Goal: Information Seeking & Learning: Find specific fact

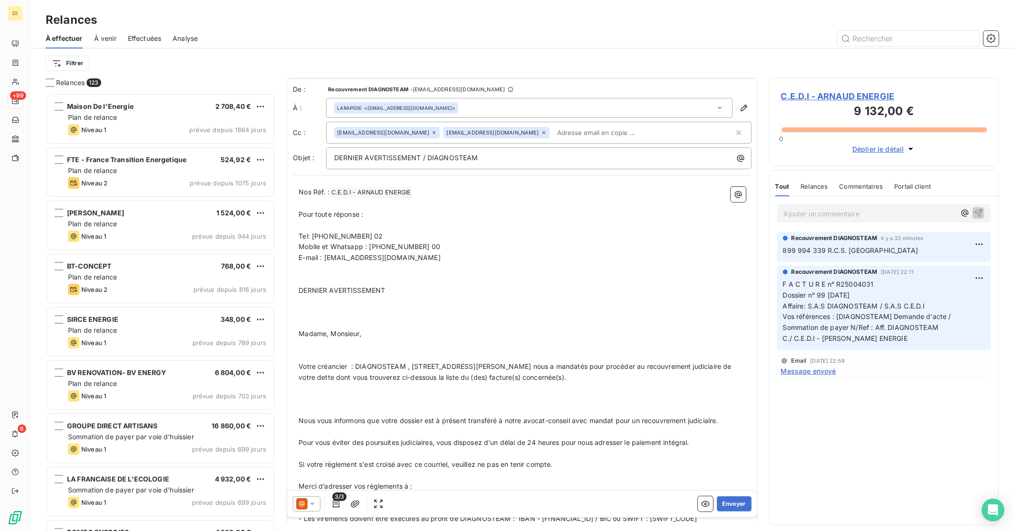
scroll to position [327, 0]
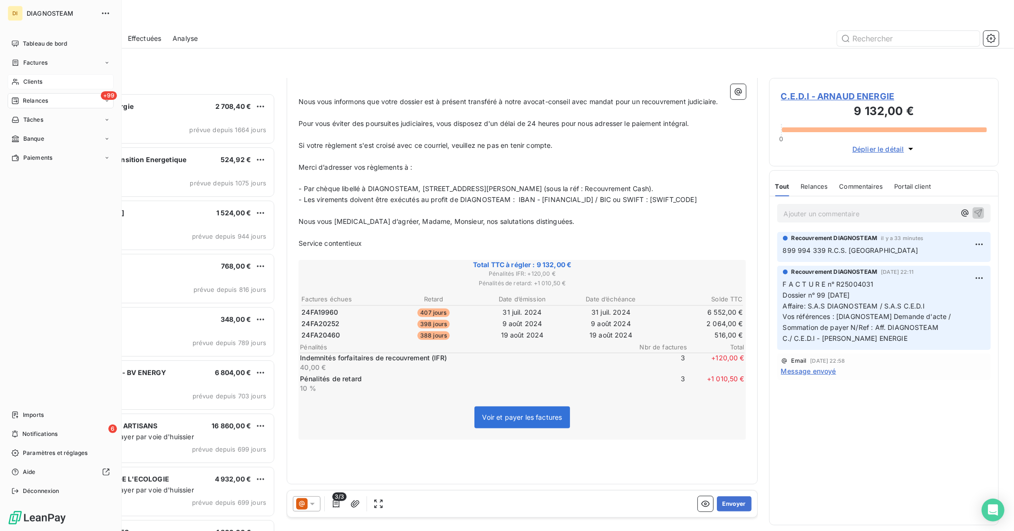
click at [42, 83] on span "Clients" at bounding box center [32, 81] width 19 height 9
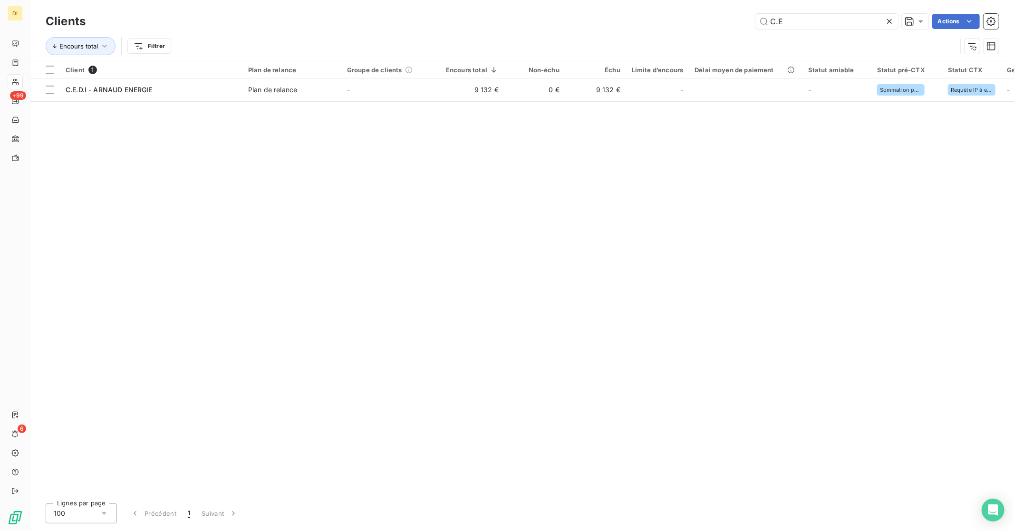
drag, startPoint x: 806, startPoint y: 22, endPoint x: 712, endPoint y: 28, distance: 93.8
click at [713, 27] on div "C.E Actions" at bounding box center [548, 21] width 902 height 15
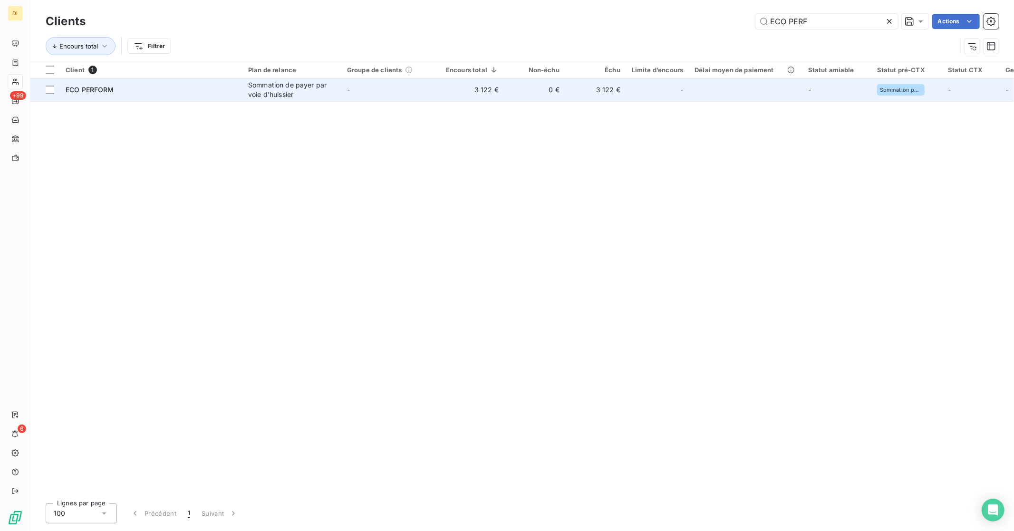
type input "ECO PERF"
click at [588, 92] on td "3 122 €" at bounding box center [595, 89] width 61 height 23
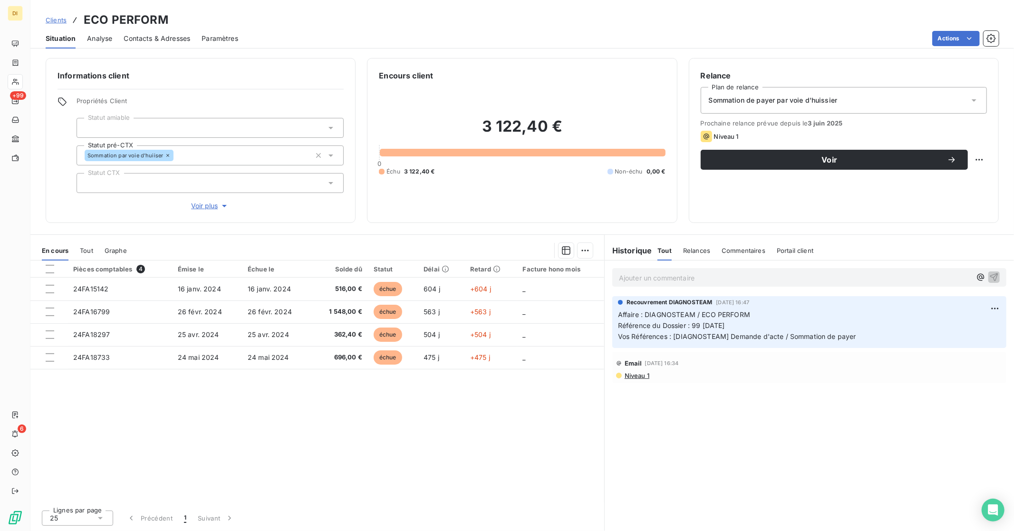
click at [704, 327] on span "Référence du Dossier : 99 [DATE]" at bounding box center [671, 325] width 107 height 8
click at [705, 327] on span "Référence du Dossier : 99 [DATE]" at bounding box center [671, 325] width 107 height 8
click at [694, 329] on span "Référence du Dossier : 99 [DATE]" at bounding box center [671, 325] width 107 height 8
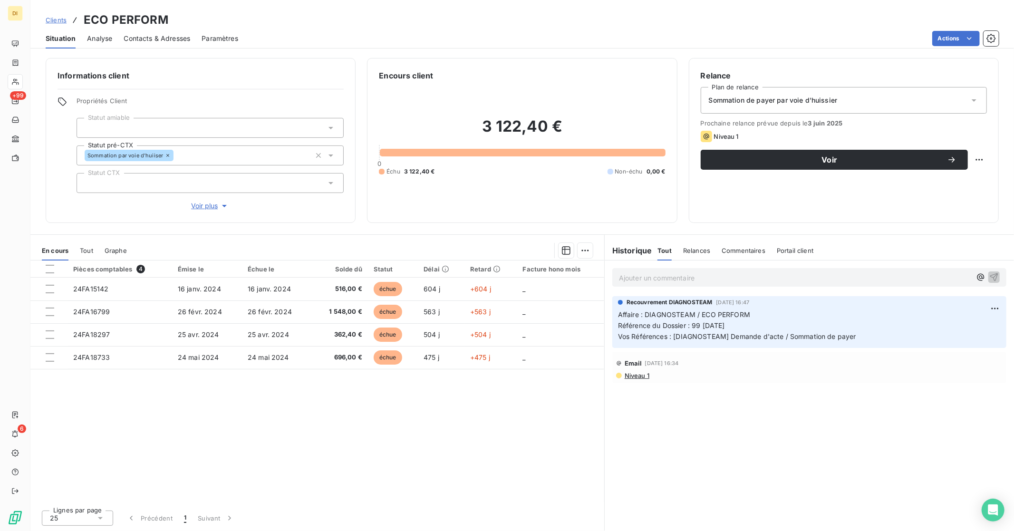
click at [739, 324] on p "Affaire : DIAGNOSTEAM / ECO PERFORM Référence du Dossier : 99 [DATE] Vos Référe…" at bounding box center [809, 325] width 383 height 33
click at [694, 325] on span "Référence du Dossier : 99 [DATE]" at bounding box center [671, 325] width 107 height 8
drag, startPoint x: 741, startPoint y: 324, endPoint x: 734, endPoint y: 325, distance: 6.7
click at [741, 325] on p "Affaire : DIAGNOSTEAM / ECO PERFORM Référence du Dossier : 99 [DATE] Vos Référe…" at bounding box center [809, 325] width 383 height 33
copy span "99 [DATE]"
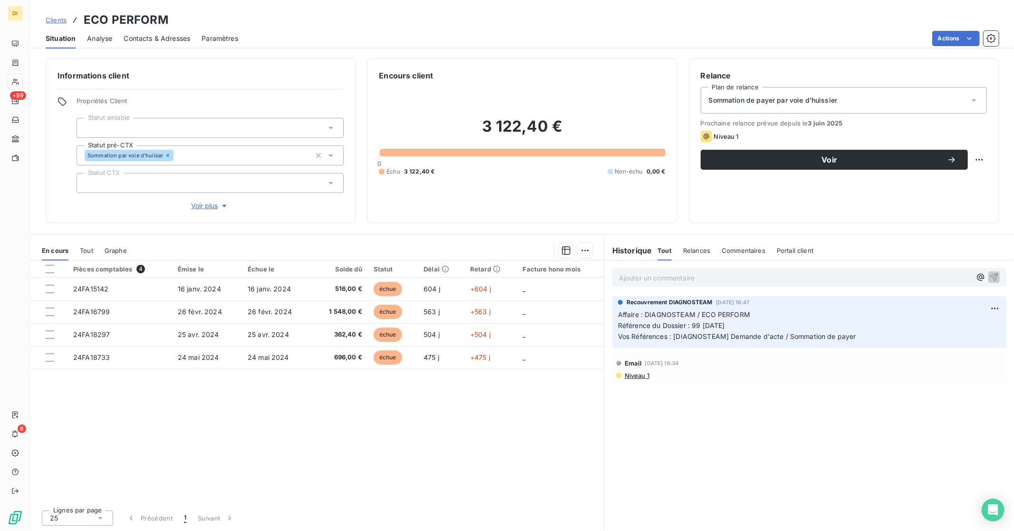
click at [56, 16] on span "Clients" at bounding box center [56, 20] width 21 height 8
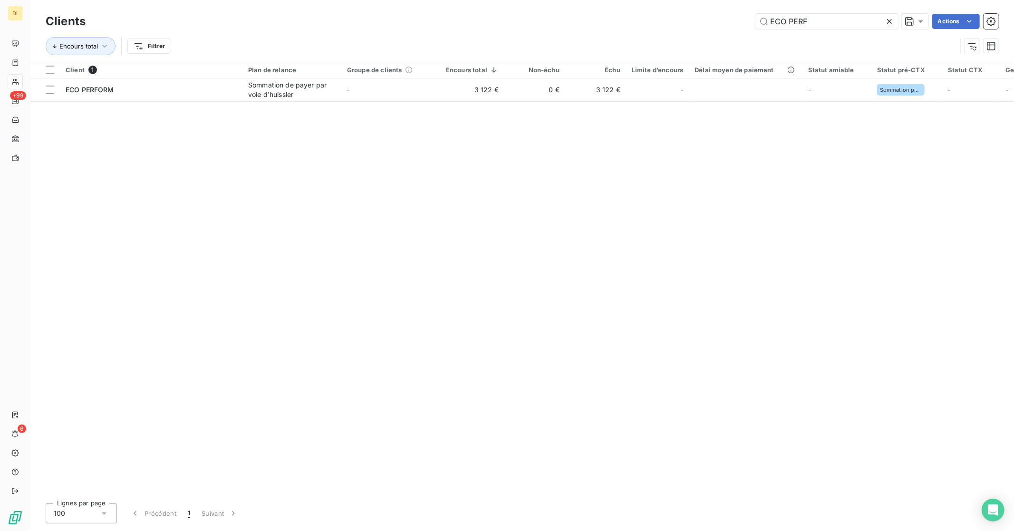
drag, startPoint x: 842, startPoint y: 24, endPoint x: 736, endPoint y: 25, distance: 106.0
click at [736, 25] on div "ECO PERF Actions" at bounding box center [548, 21] width 902 height 15
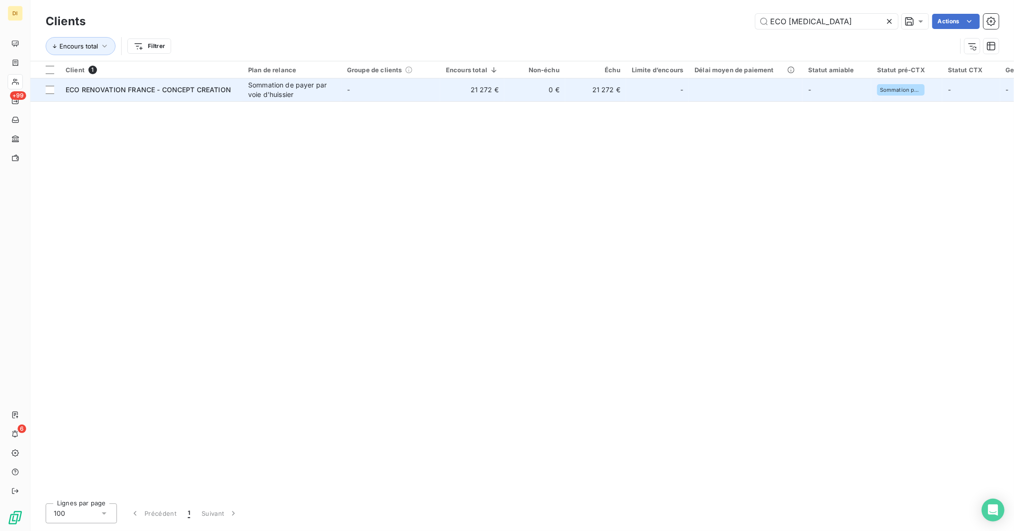
type input "ECO [MEDICAL_DATA]"
click at [357, 96] on td "-" at bounding box center [390, 89] width 99 height 23
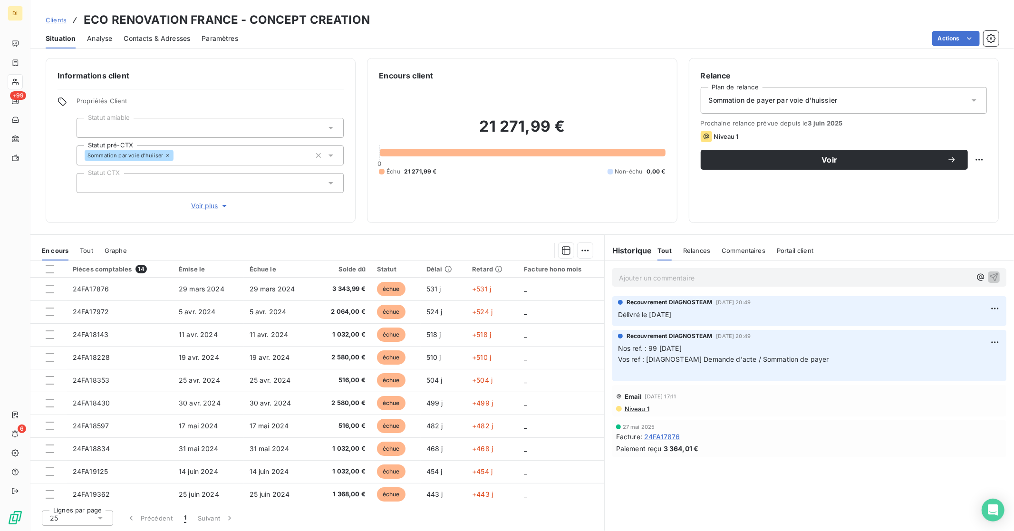
click at [668, 349] on span "Nos ref. : 99 [DATE]" at bounding box center [650, 348] width 64 height 8
drag, startPoint x: 650, startPoint y: 349, endPoint x: 706, endPoint y: 348, distance: 55.6
click at [704, 349] on p "Nos ref. : 99 [DATE] Vos ref : [DIAGNOSTEAM] Demande d'acte / Sommation de paye…" at bounding box center [809, 359] width 383 height 33
click at [708, 348] on p "Nos ref. : 99 [DATE] Vos ref : [DIAGNOSTEAM] Demande d'acte / Sommation de paye…" at bounding box center [809, 359] width 383 height 33
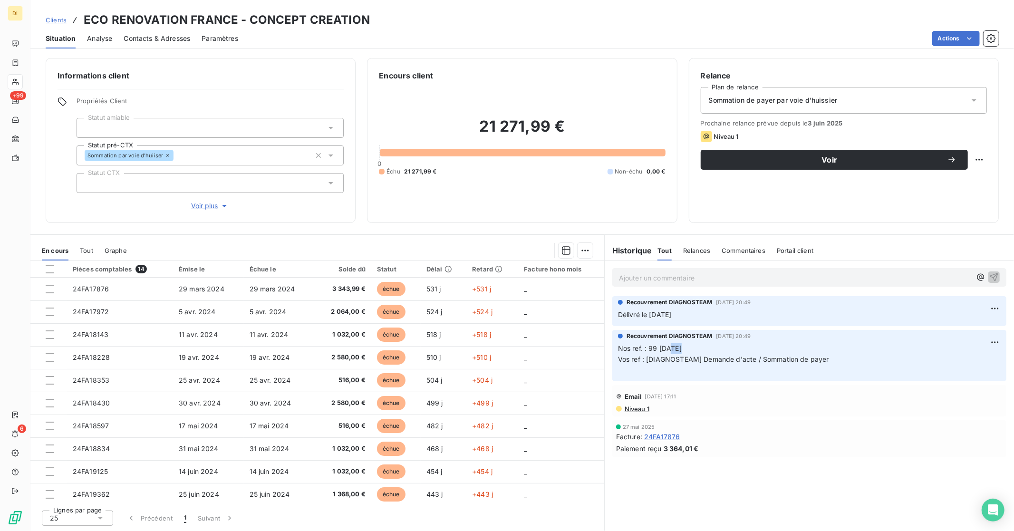
copy span "99 [DATE]"
click at [354, 19] on h3 "ECO RENOVATION FRANCE - CONCEPT CREATION" at bounding box center [227, 19] width 286 height 17
copy h3 "ECO RENOVATION FRANCE - CONCEPT CREATION"
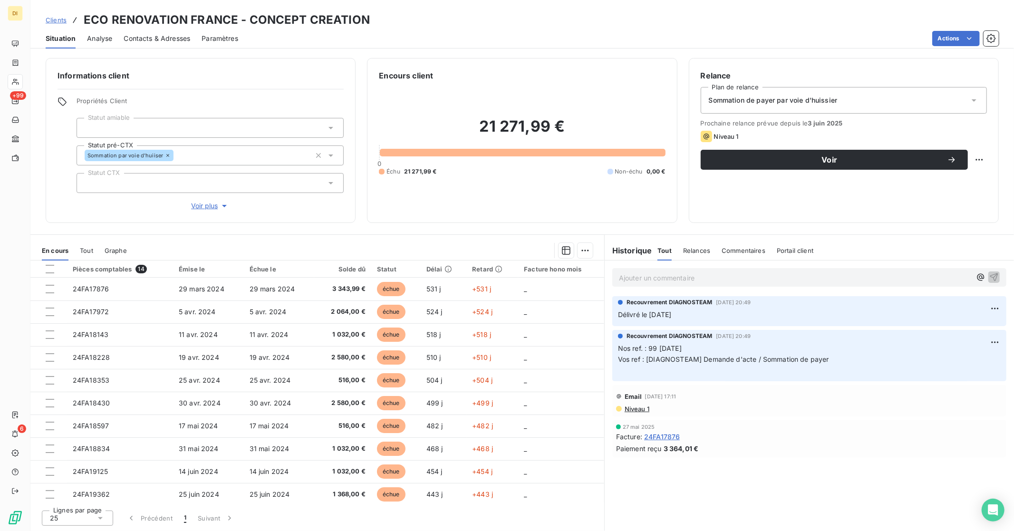
click at [677, 277] on p "Ajouter un commentaire ﻿" at bounding box center [795, 278] width 352 height 12
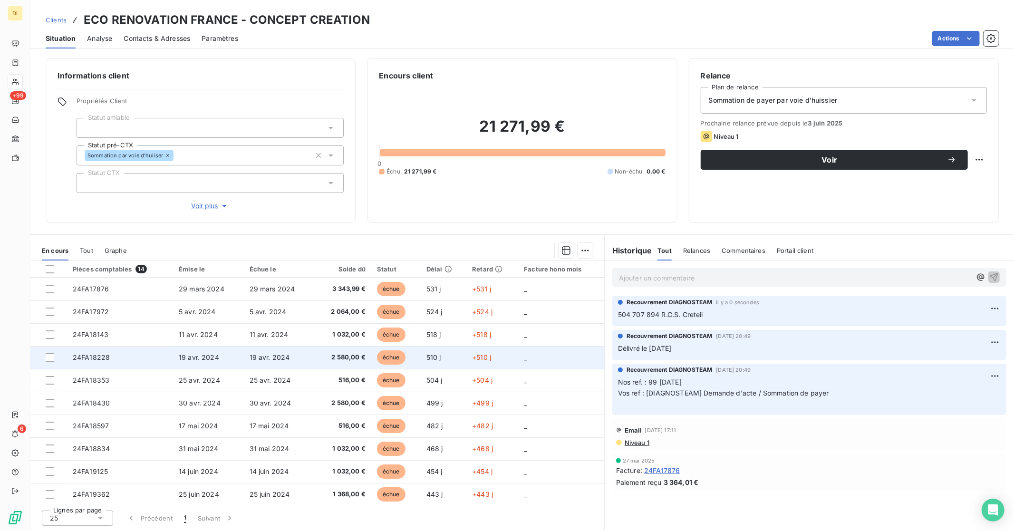
click at [283, 366] on td "19 avr. 2024" at bounding box center [279, 357] width 71 height 23
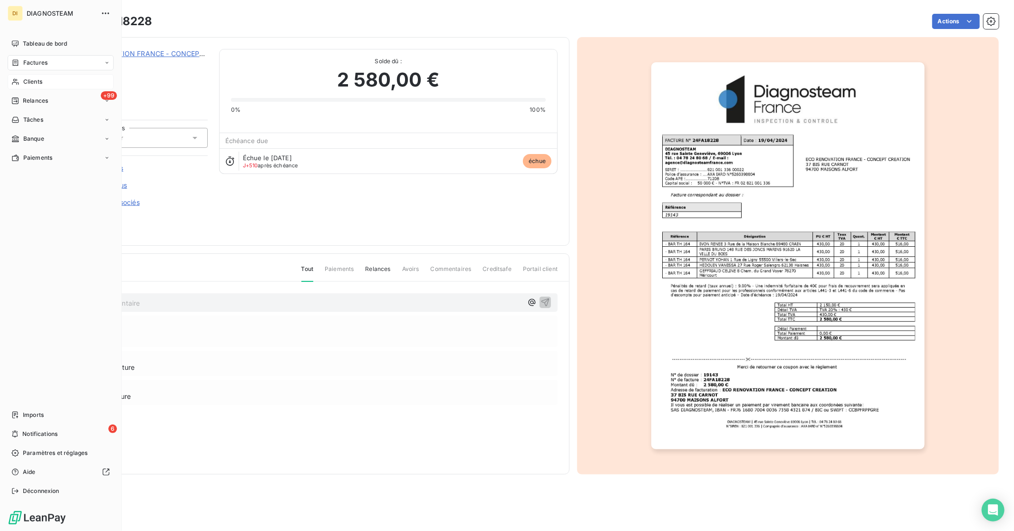
click at [32, 62] on span "Factures" at bounding box center [35, 62] width 24 height 9
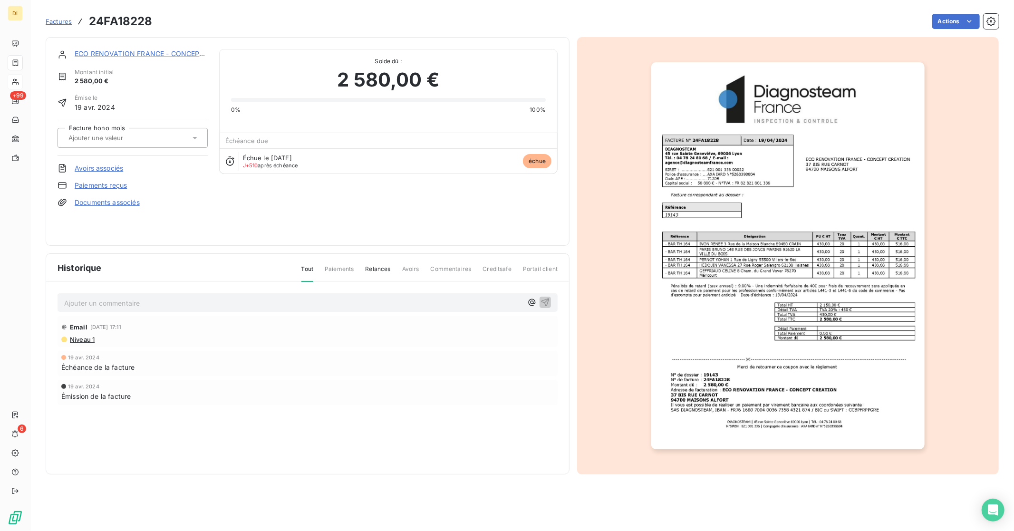
click at [58, 24] on span "Factures" at bounding box center [59, 22] width 26 height 8
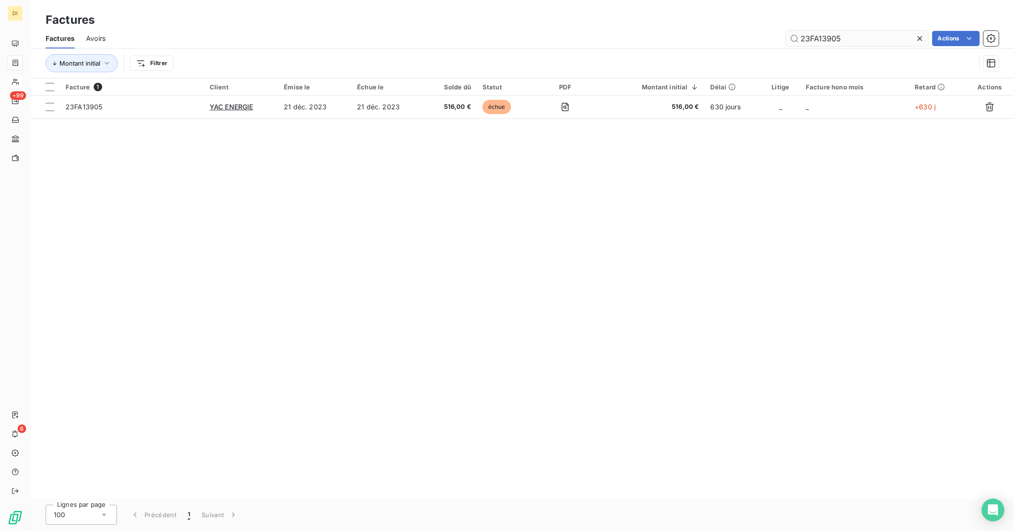
click at [865, 35] on input "23FA13905" at bounding box center [857, 38] width 143 height 15
drag, startPoint x: 833, startPoint y: 37, endPoint x: 747, endPoint y: 39, distance: 86.1
click at [747, 39] on div "23FA13905 Actions" at bounding box center [558, 38] width 882 height 15
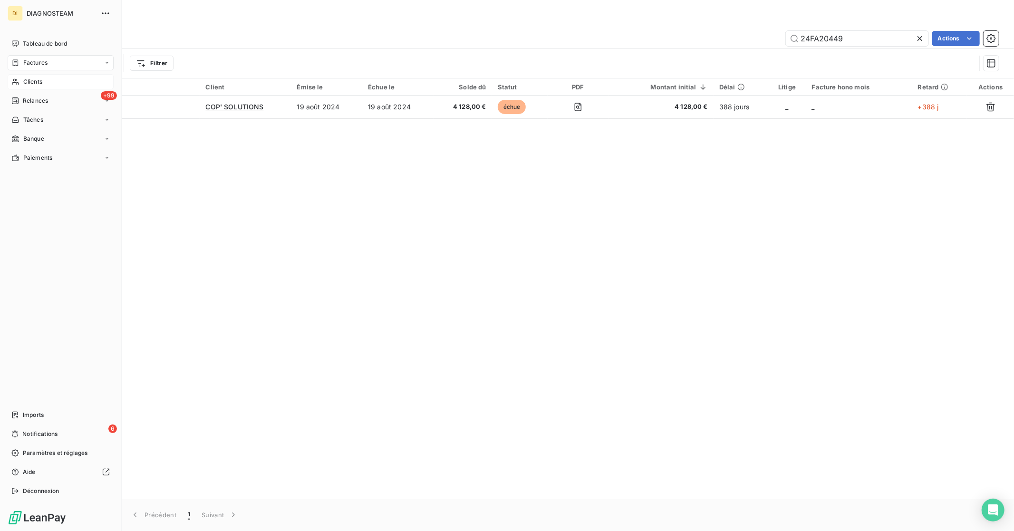
type input "24FA20449"
click at [30, 79] on span "Clients" at bounding box center [32, 81] width 19 height 9
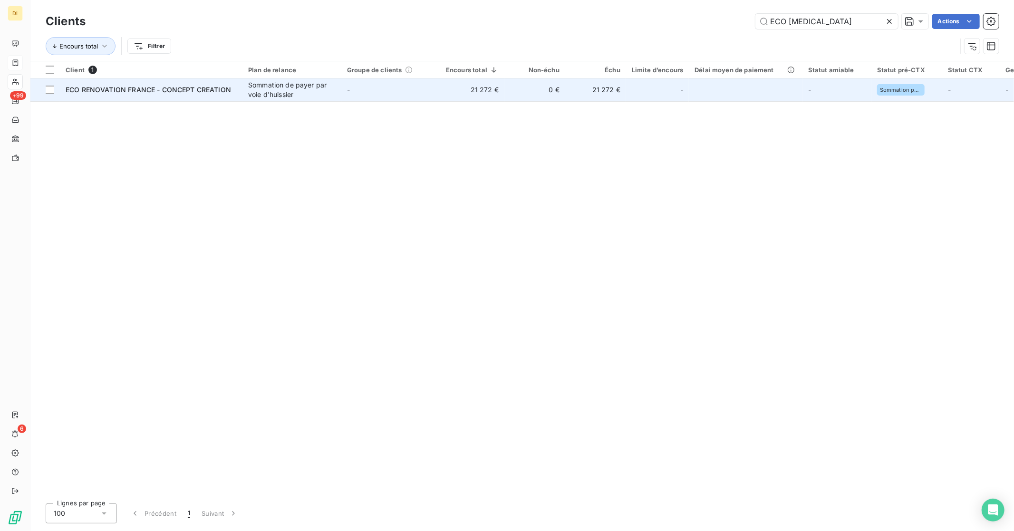
click at [241, 95] on td "ECO RENOVATION FRANCE - CONCEPT CREATION" at bounding box center [151, 89] width 183 height 23
